Goal: Task Accomplishment & Management: Use online tool/utility

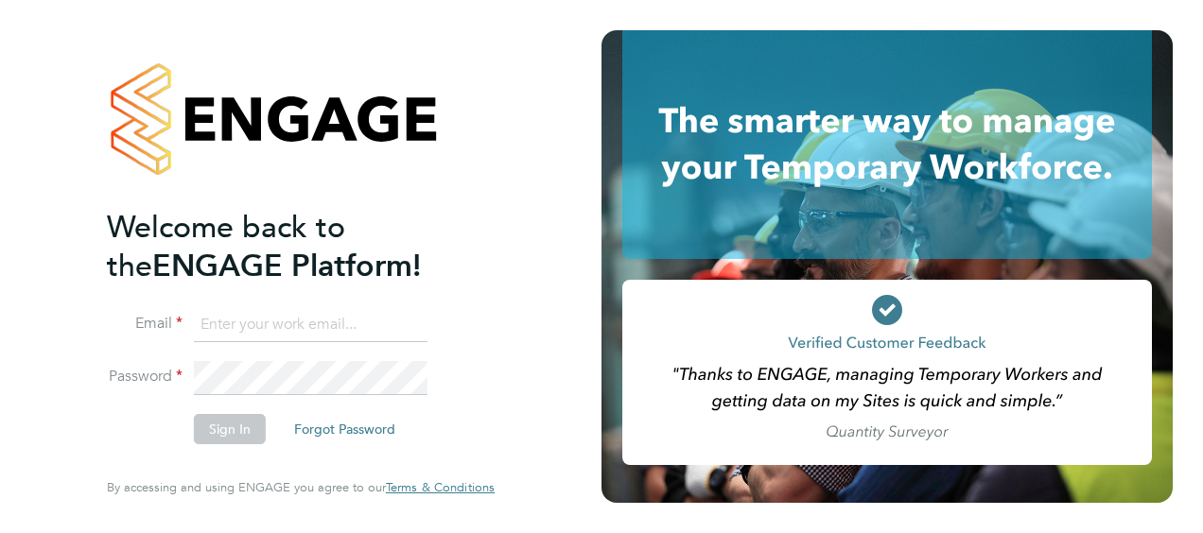
type input "[PERSON_NAME][EMAIL_ADDRESS][PERSON_NAME][DOMAIN_NAME]"
click at [241, 425] on button "Sign In" at bounding box center [230, 429] width 72 height 30
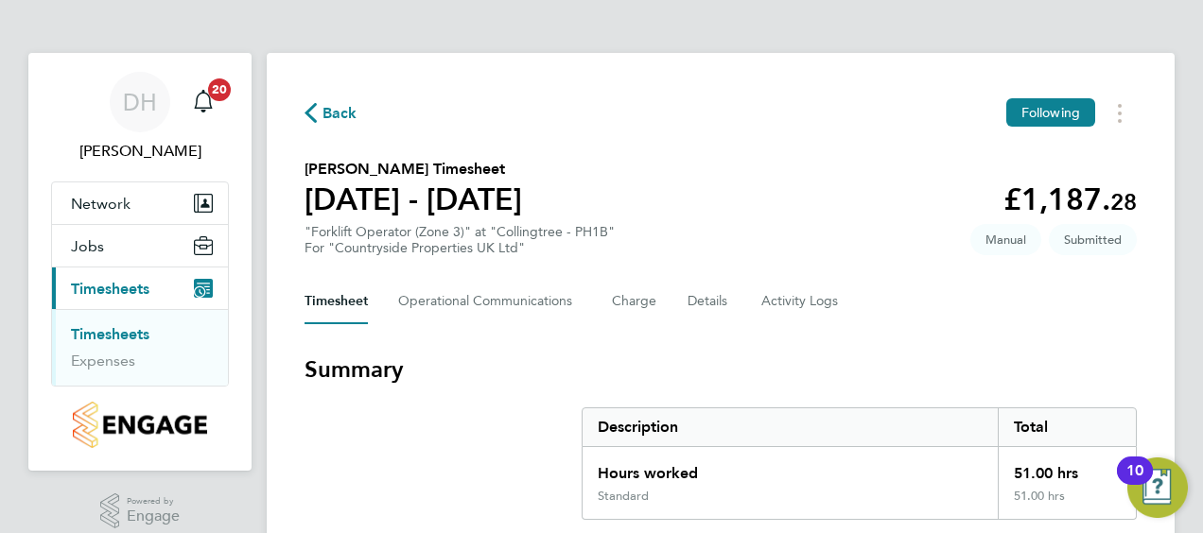
click at [122, 336] on link "Timesheets" at bounding box center [110, 334] width 78 height 18
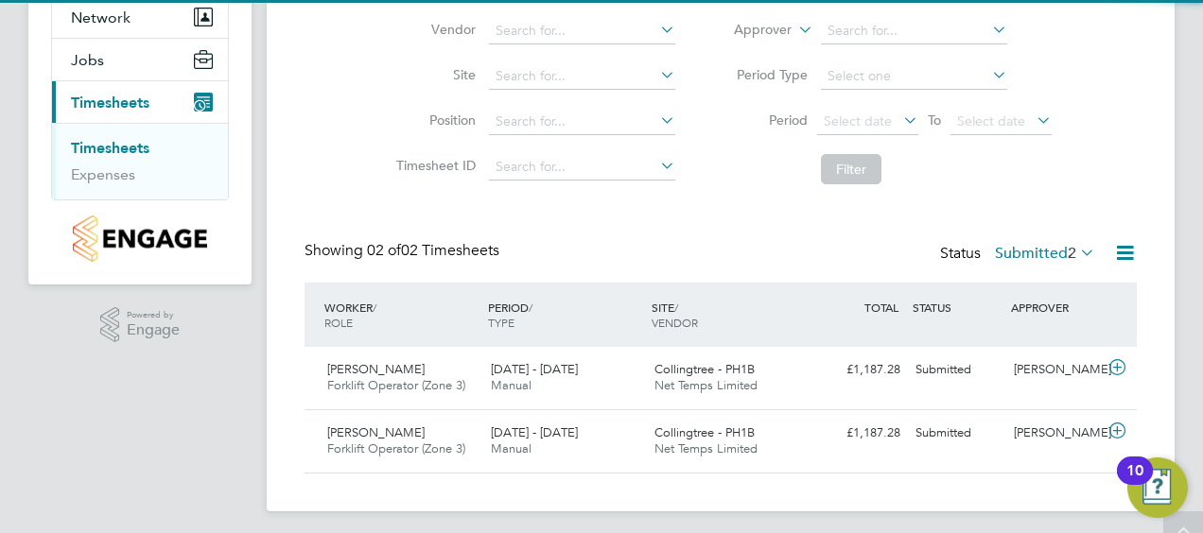
scroll to position [193, 0]
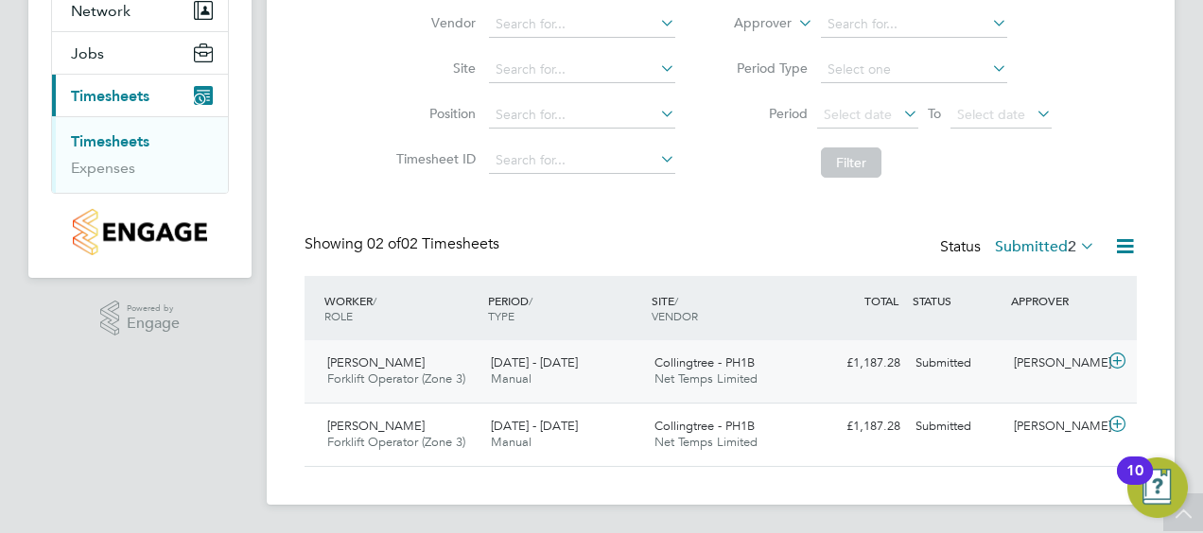
click at [376, 359] on span "[PERSON_NAME]" at bounding box center [375, 363] width 97 height 16
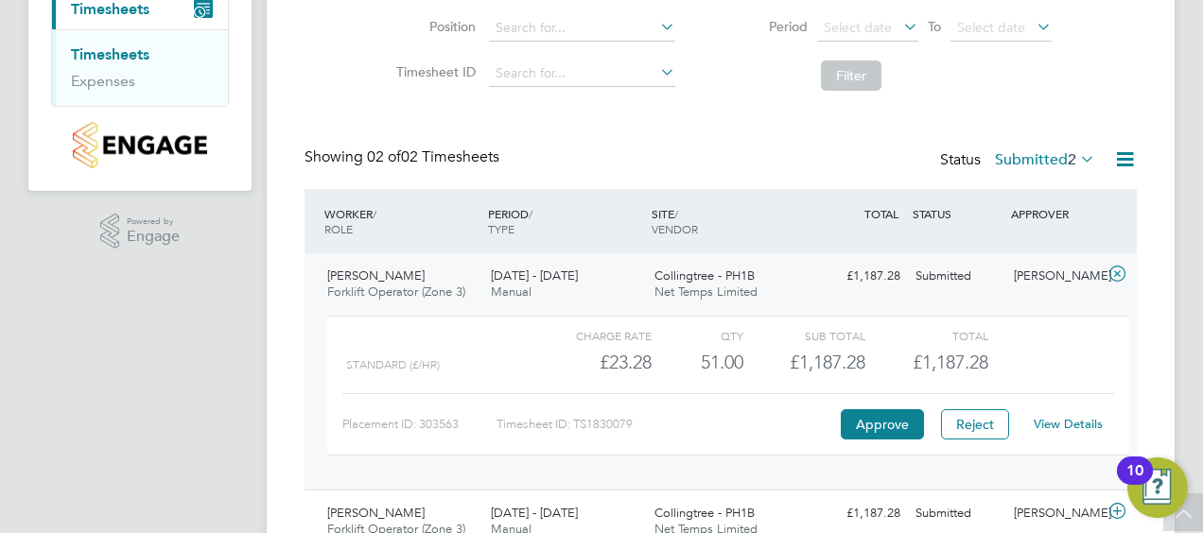
scroll to position [367, 0]
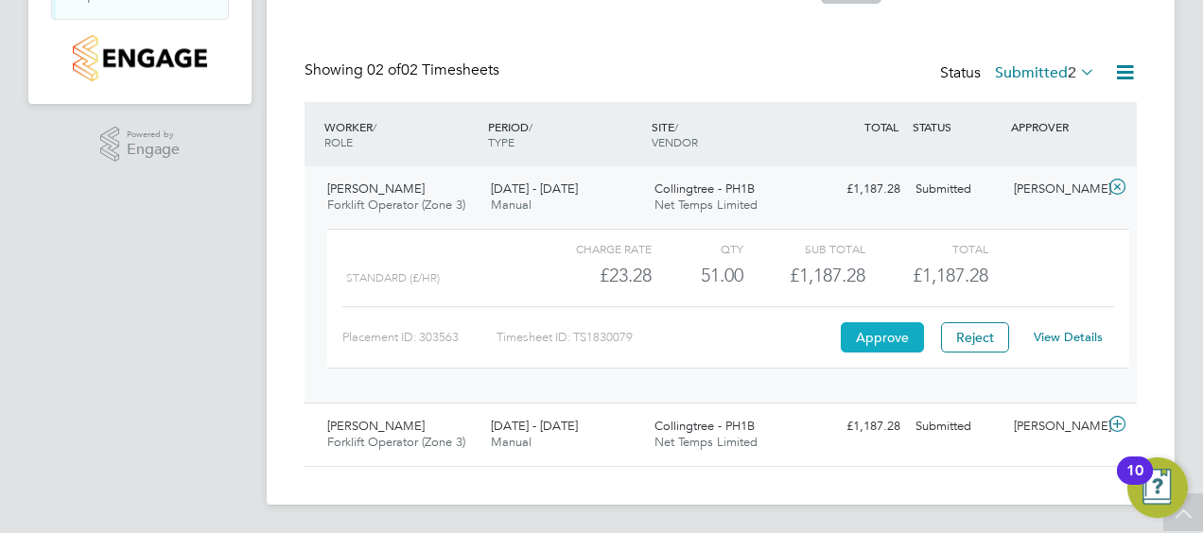
click at [864, 331] on button "Approve" at bounding box center [882, 338] width 83 height 30
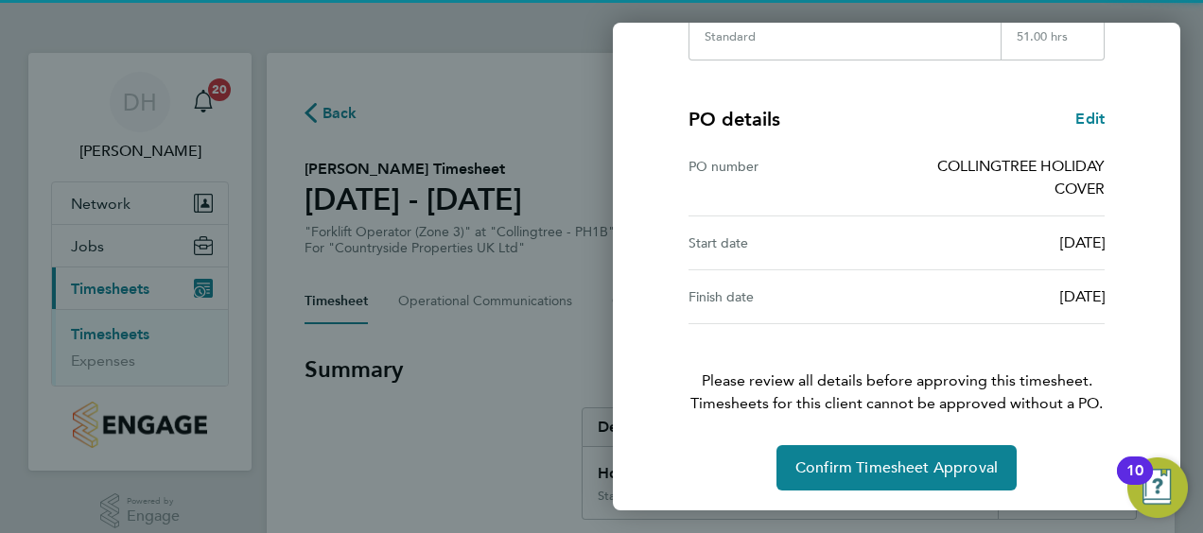
scroll to position [393, 0]
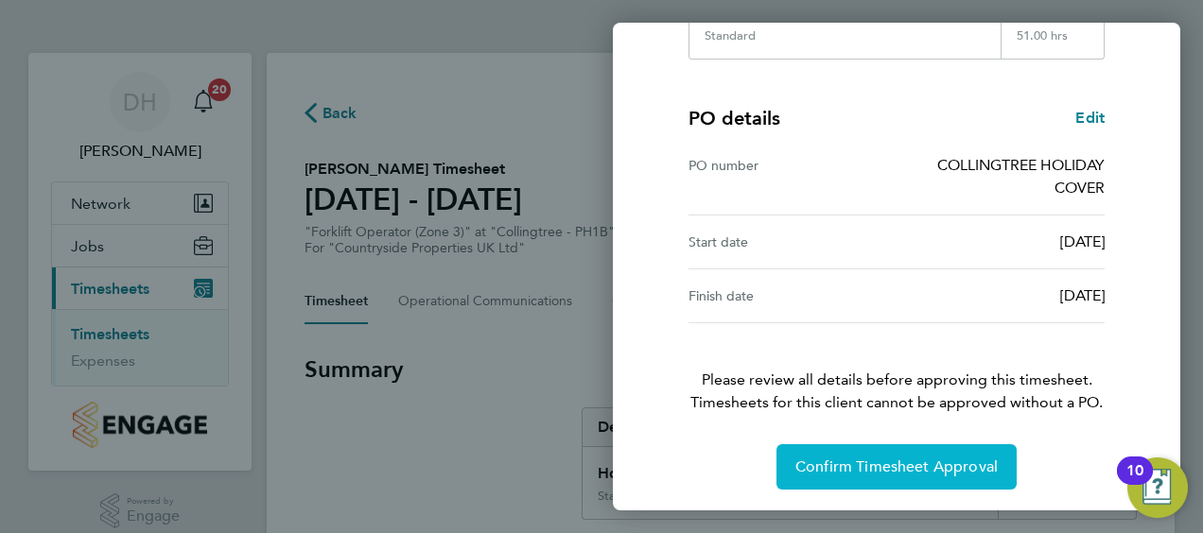
click at [896, 462] on span "Confirm Timesheet Approval" at bounding box center [896, 467] width 202 height 19
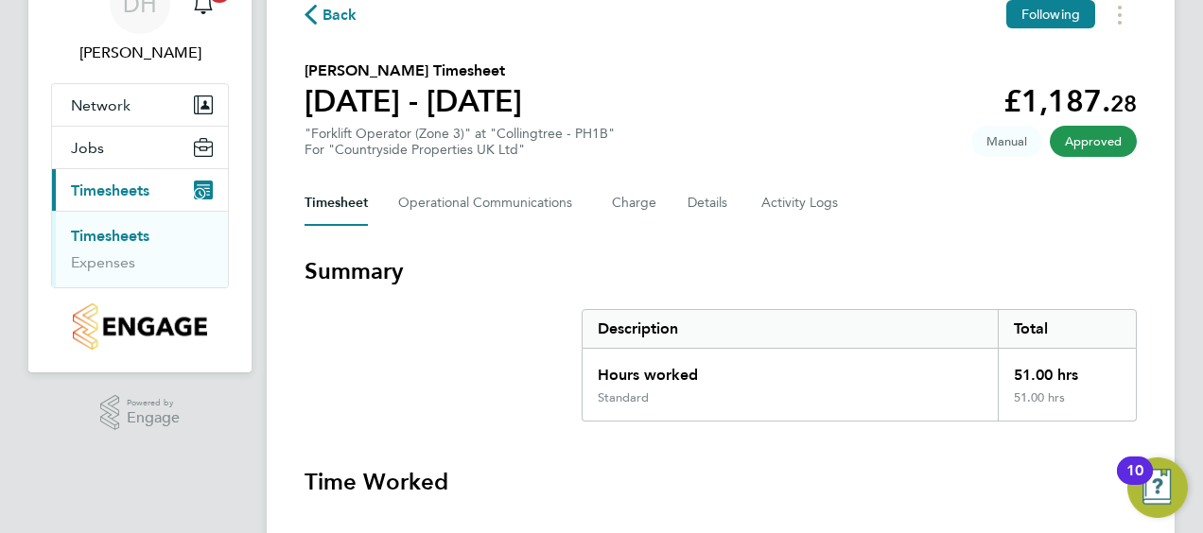
scroll to position [20, 0]
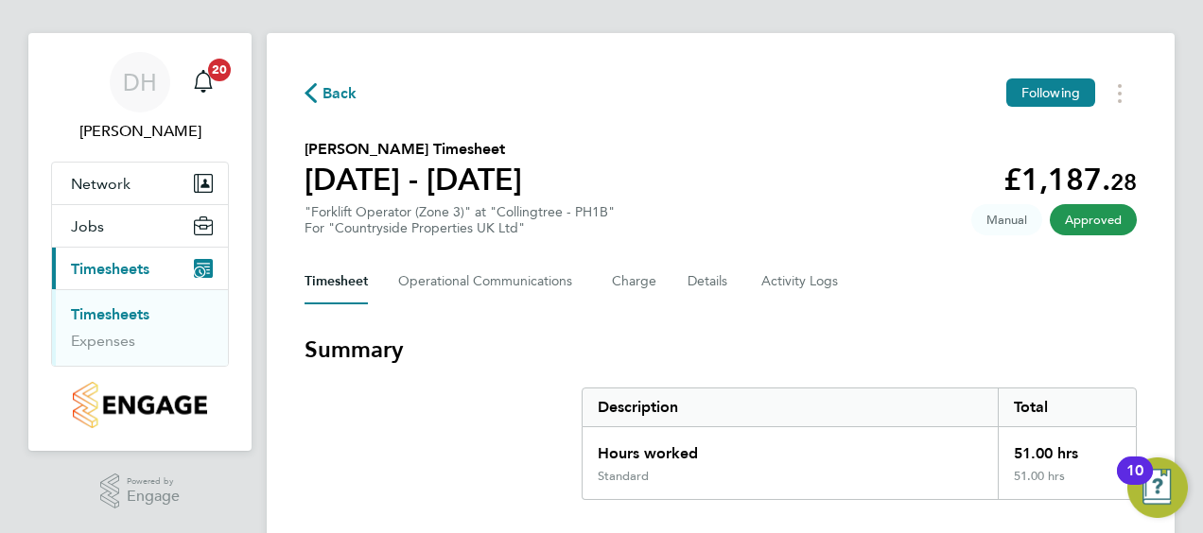
click at [104, 312] on link "Timesheets" at bounding box center [110, 314] width 78 height 18
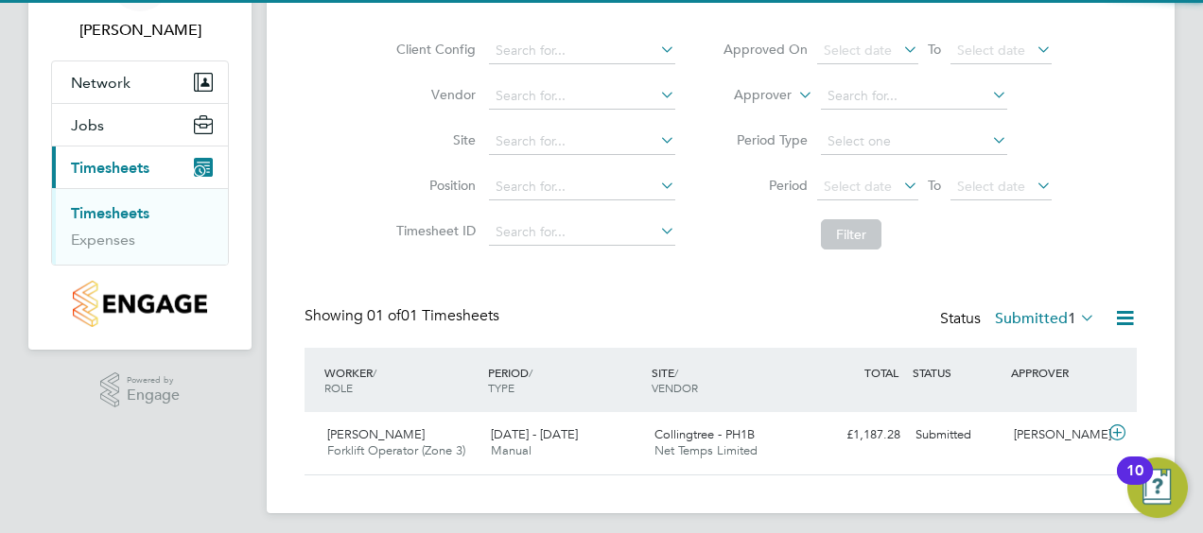
scroll to position [131, 0]
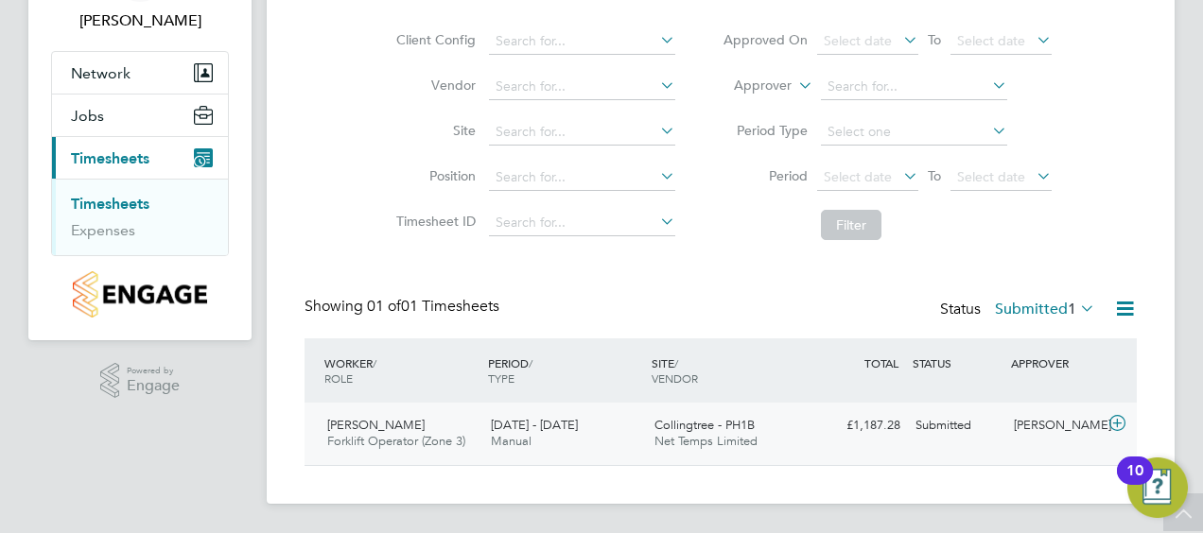
click at [382, 431] on span "[PERSON_NAME]" at bounding box center [375, 425] width 97 height 16
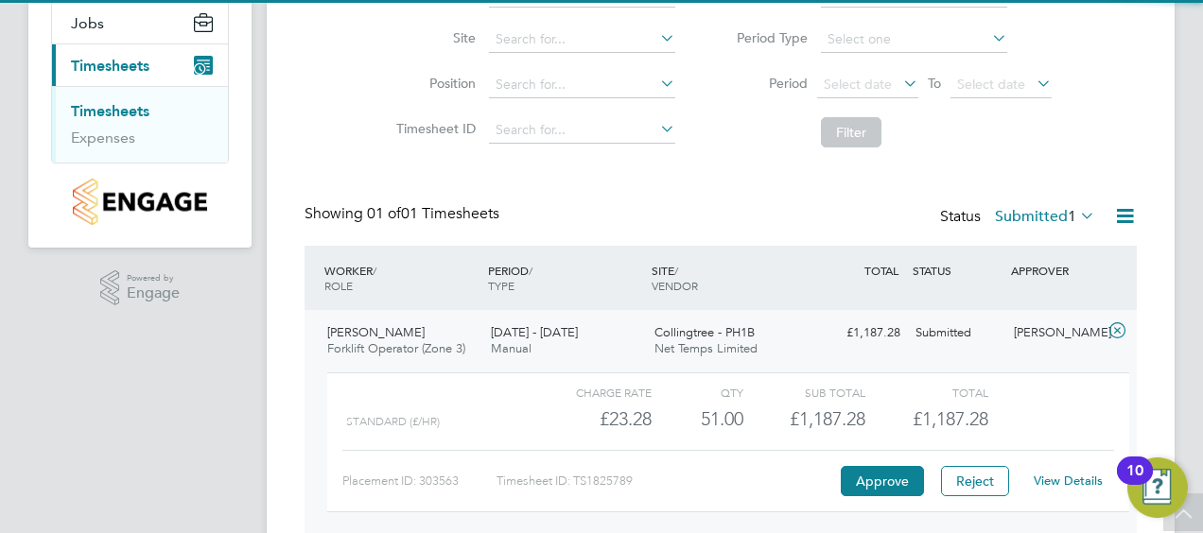
scroll to position [304, 0]
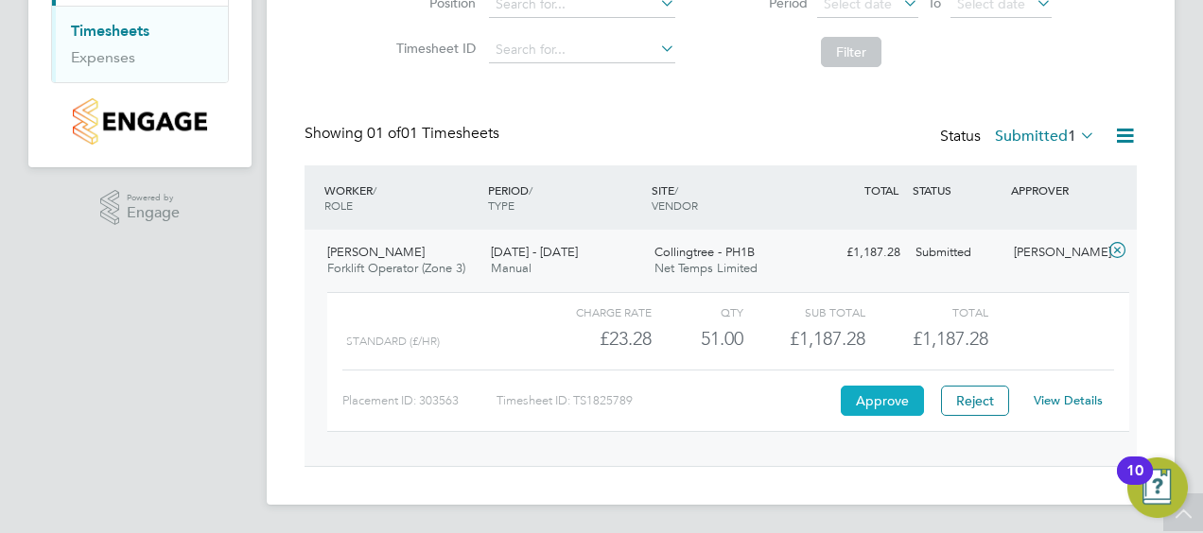
click at [885, 393] on button "Approve" at bounding box center [882, 401] width 83 height 30
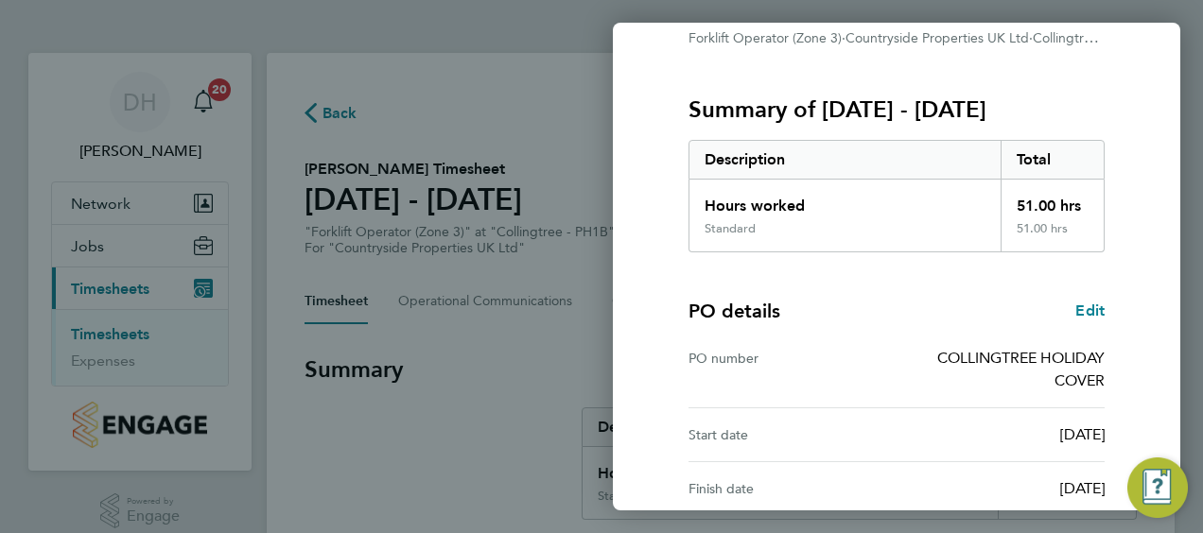
scroll to position [393, 0]
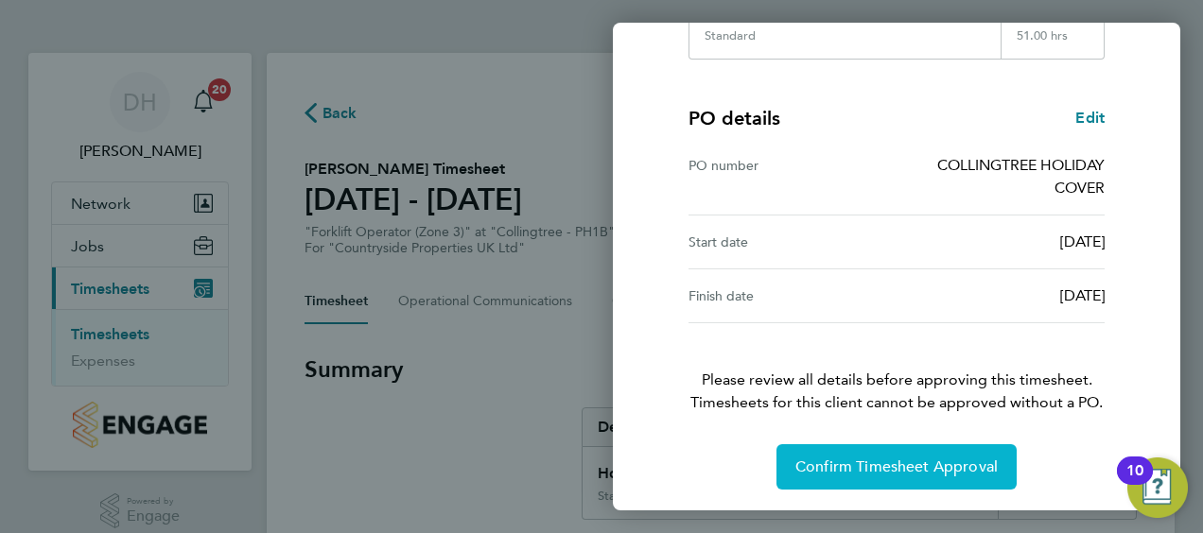
click at [893, 458] on span "Confirm Timesheet Approval" at bounding box center [896, 467] width 202 height 19
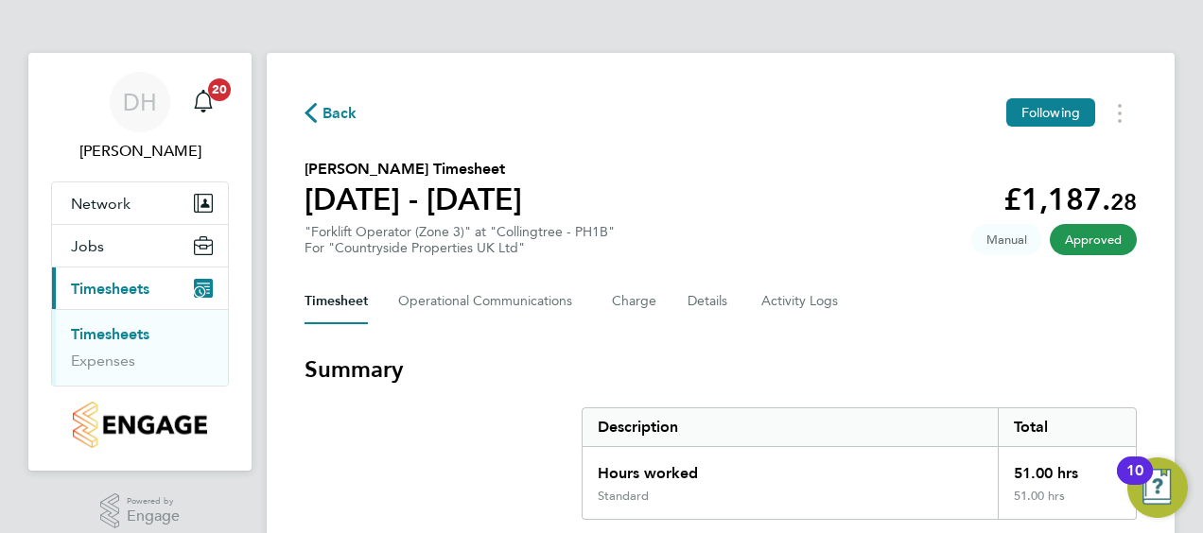
click at [98, 288] on span "Timesheets" at bounding box center [110, 289] width 78 height 18
